Goal: Task Accomplishment & Management: Manage account settings

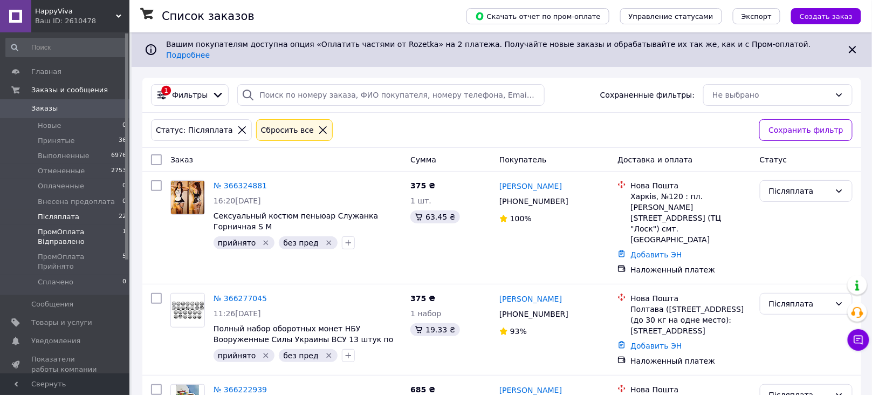
click at [90, 236] on span "ПромОплата Відправлено" at bounding box center [80, 236] width 85 height 19
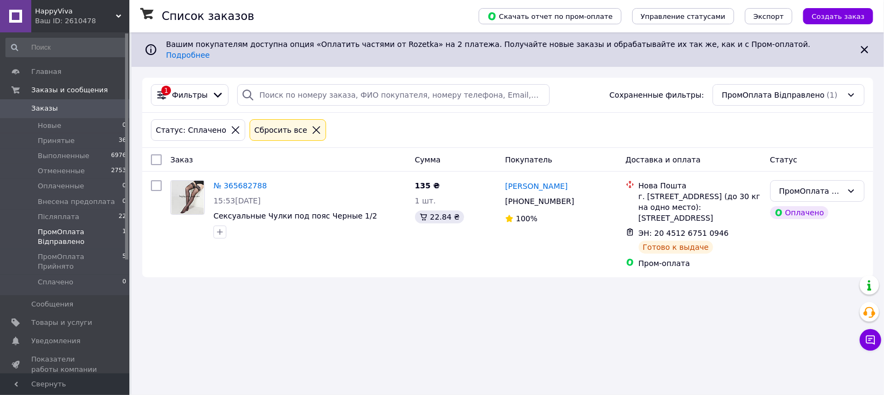
click at [75, 111] on span "Заказы" at bounding box center [65, 109] width 68 height 10
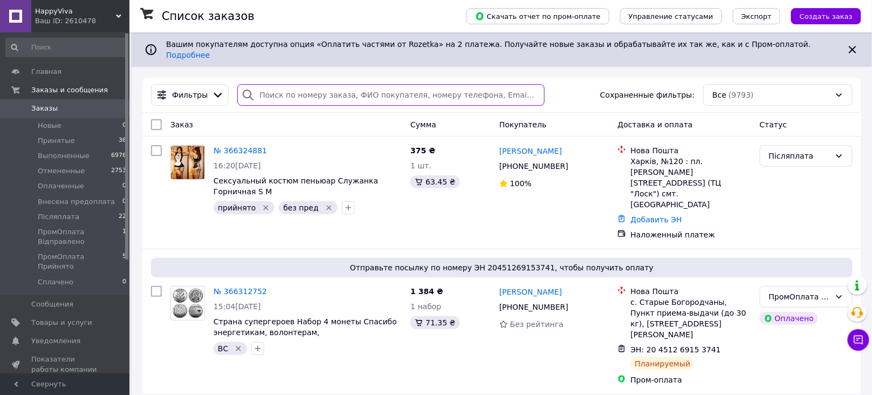
paste input "20451267518246"
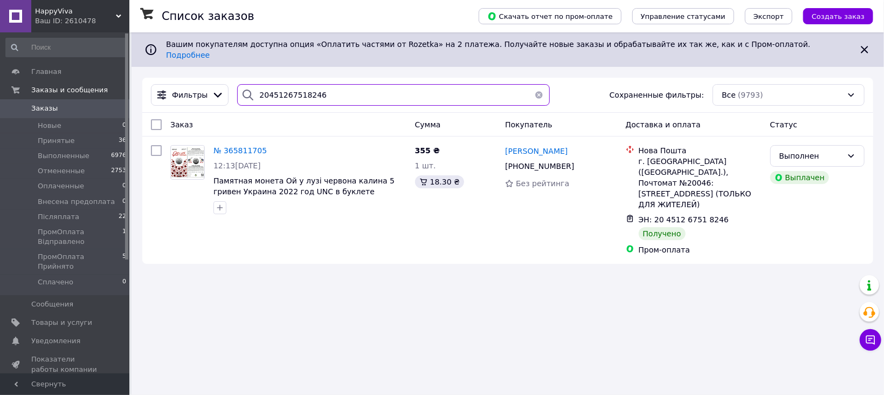
type input "20451267518246"
click at [103, 260] on span "ПромОплата Прийнято" at bounding box center [80, 261] width 85 height 19
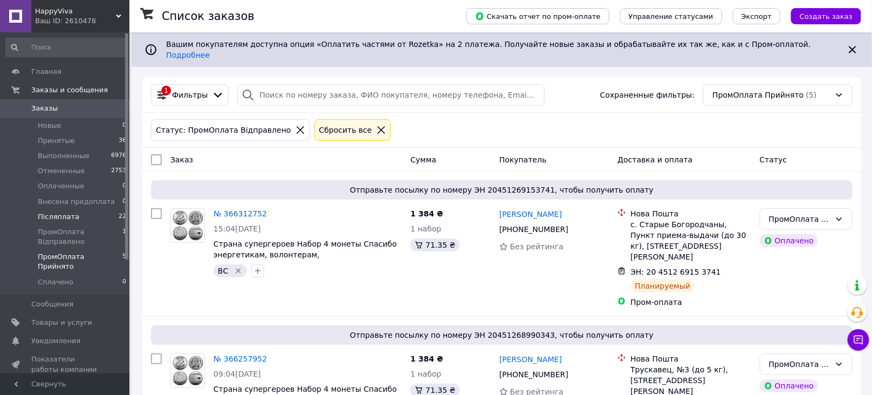
click at [92, 217] on li "Післяплата 22" at bounding box center [66, 216] width 133 height 15
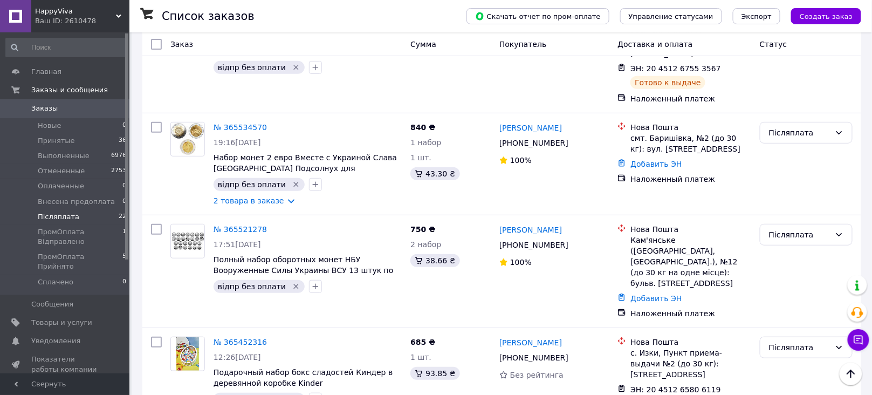
scroll to position [1694, 0]
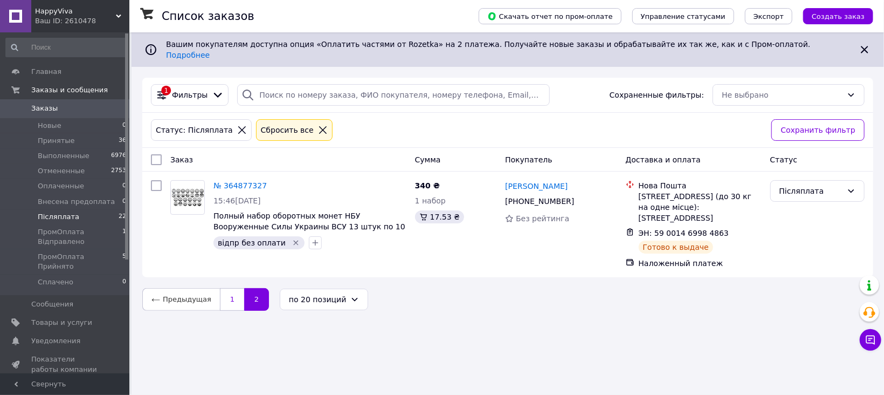
click at [223, 288] on link "1" at bounding box center [232, 299] width 24 height 23
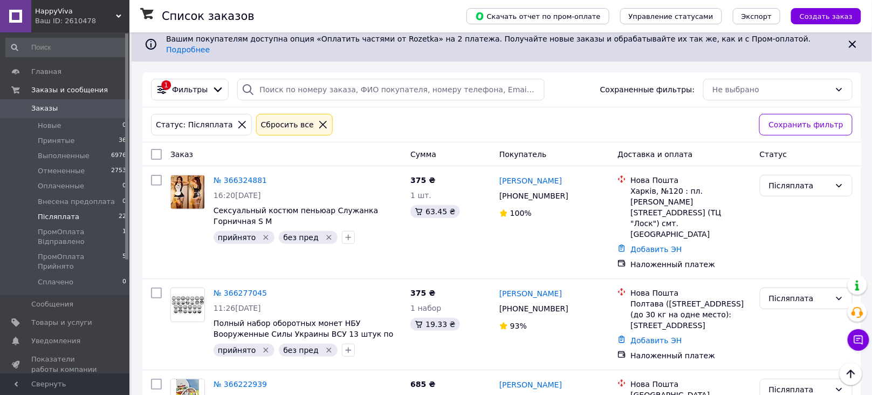
scroll to position [4, 0]
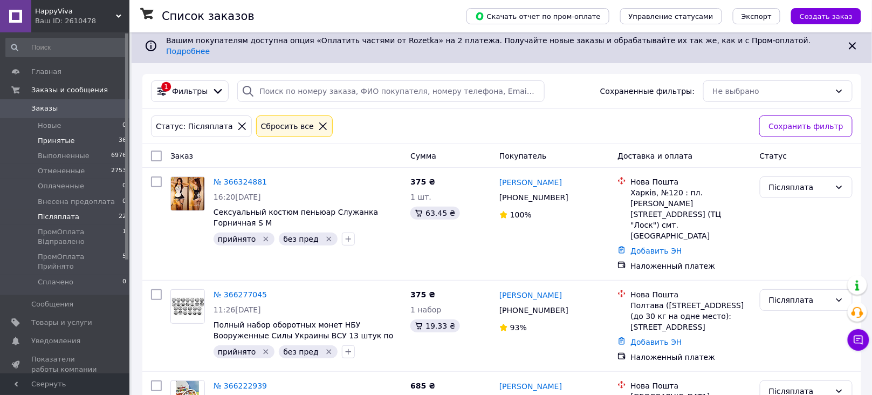
click at [63, 144] on span "Принятые" at bounding box center [56, 141] width 37 height 10
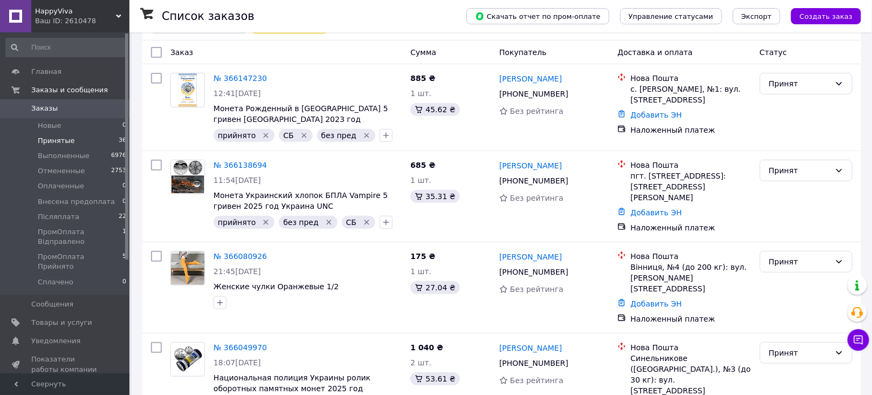
scroll to position [122, 0]
